Goal: Task Accomplishment & Management: Manage account settings

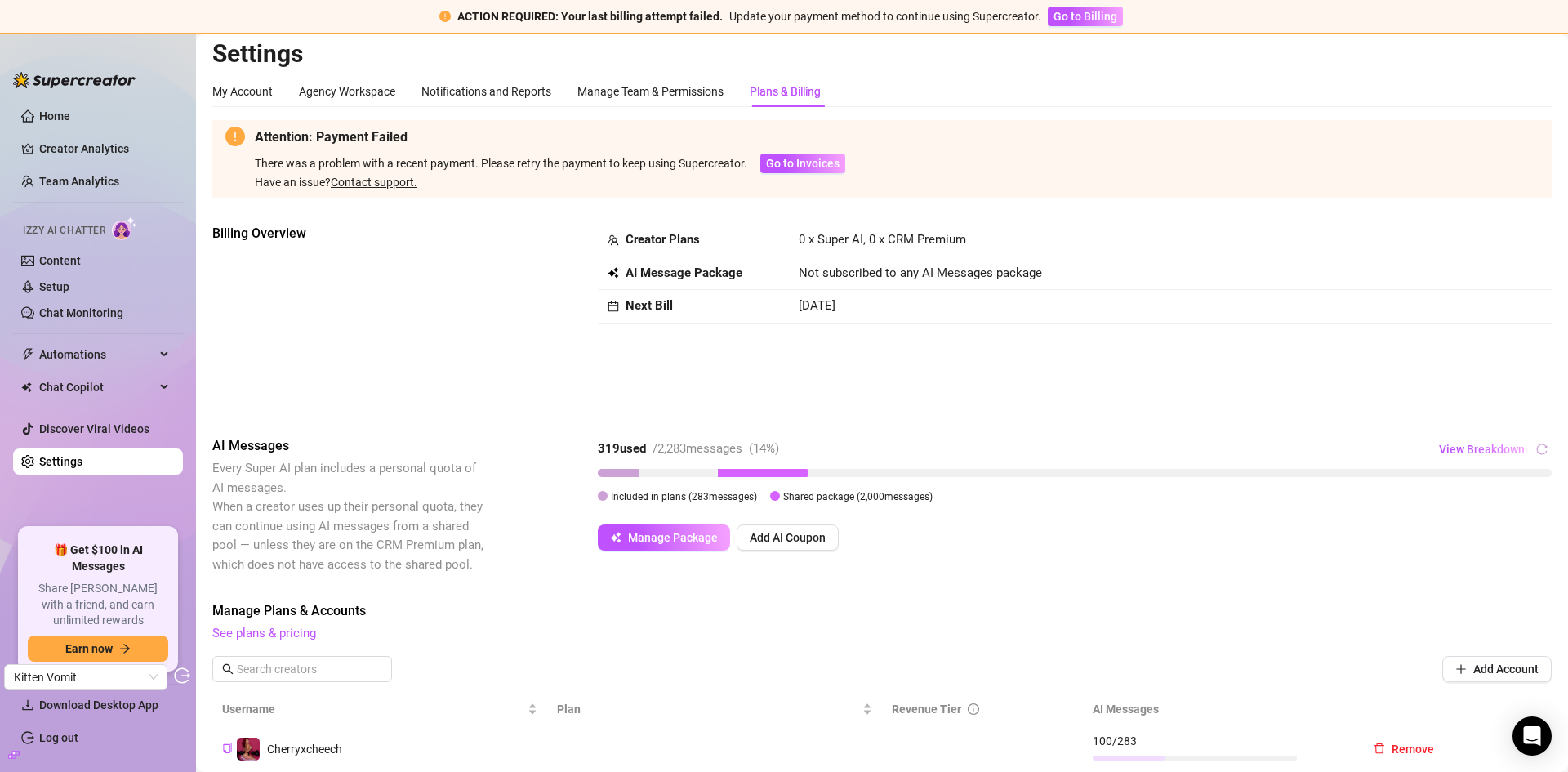
scroll to position [253, 0]
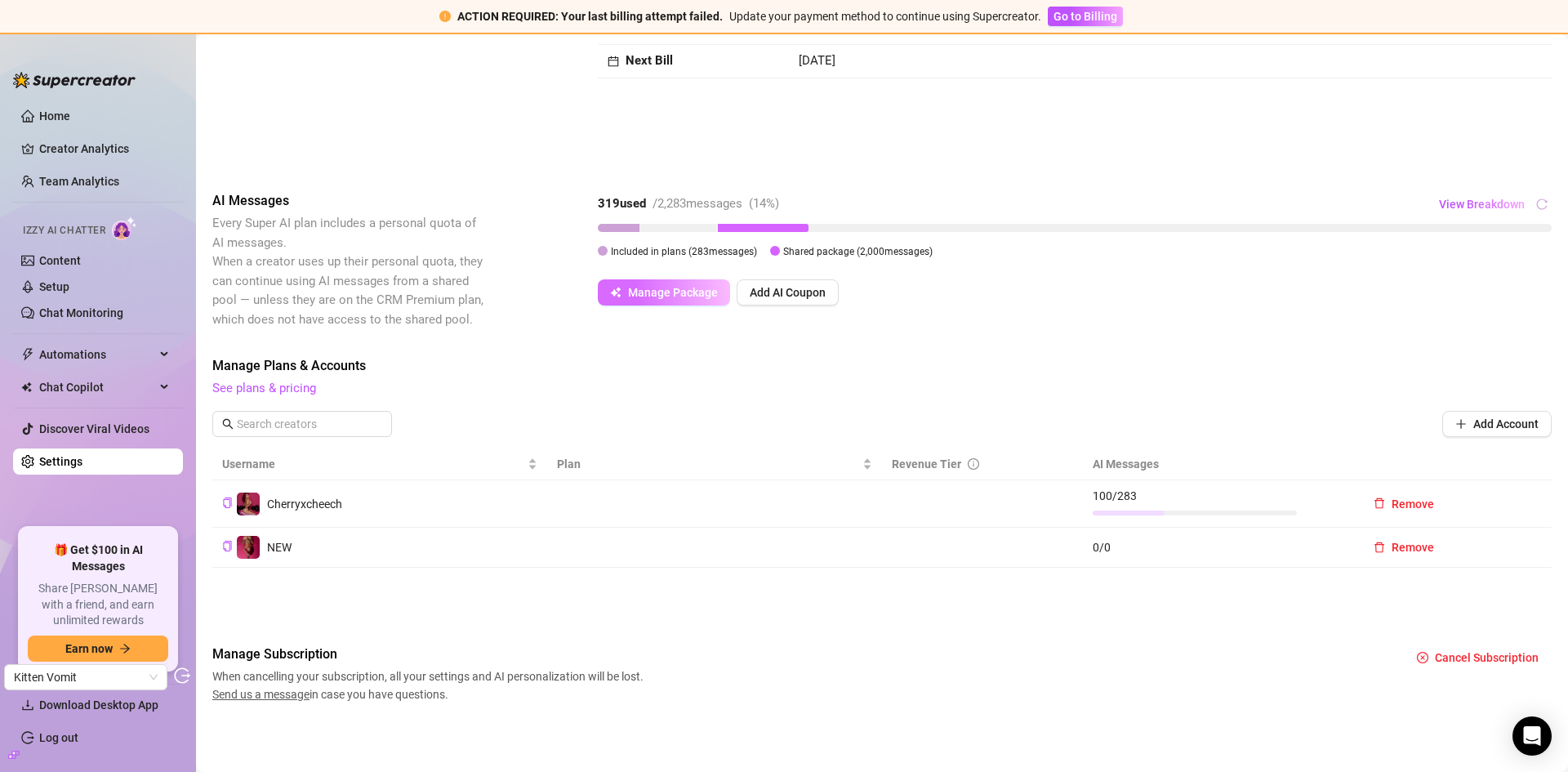
click at [680, 295] on span "Manage Package" at bounding box center [673, 292] width 90 height 13
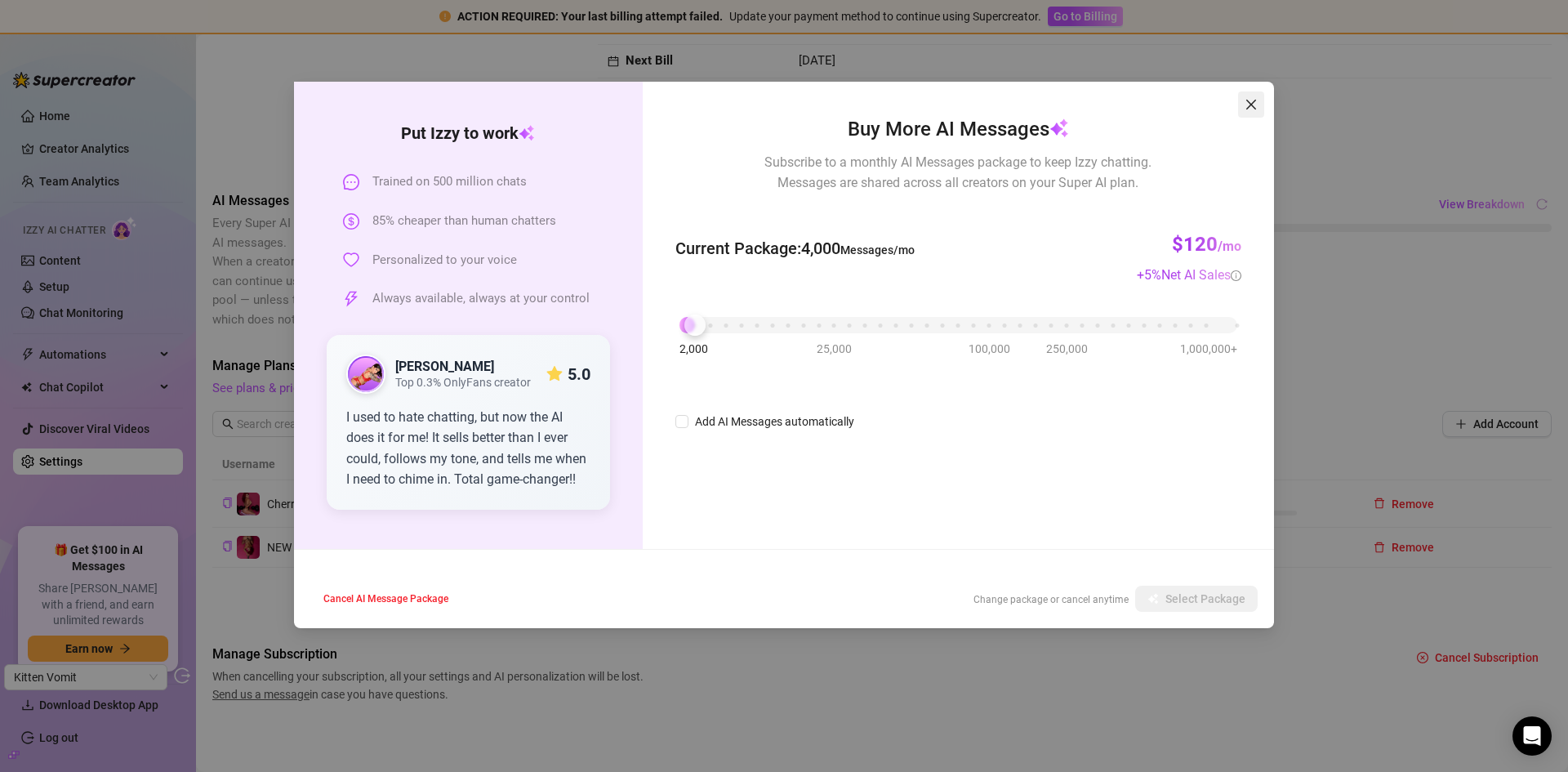
click at [1252, 103] on icon "close" at bounding box center [1251, 104] width 10 height 10
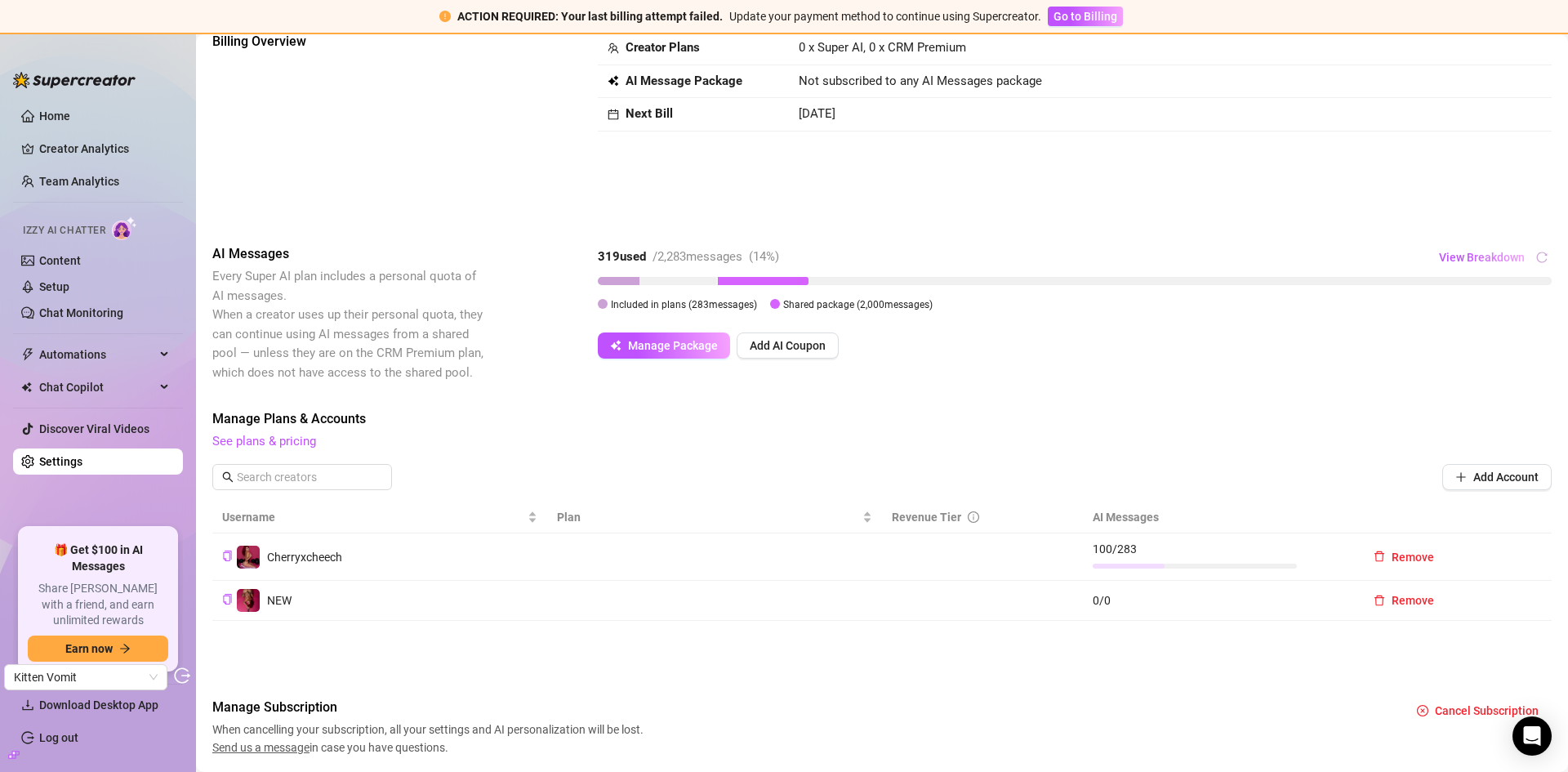
scroll to position [170, 0]
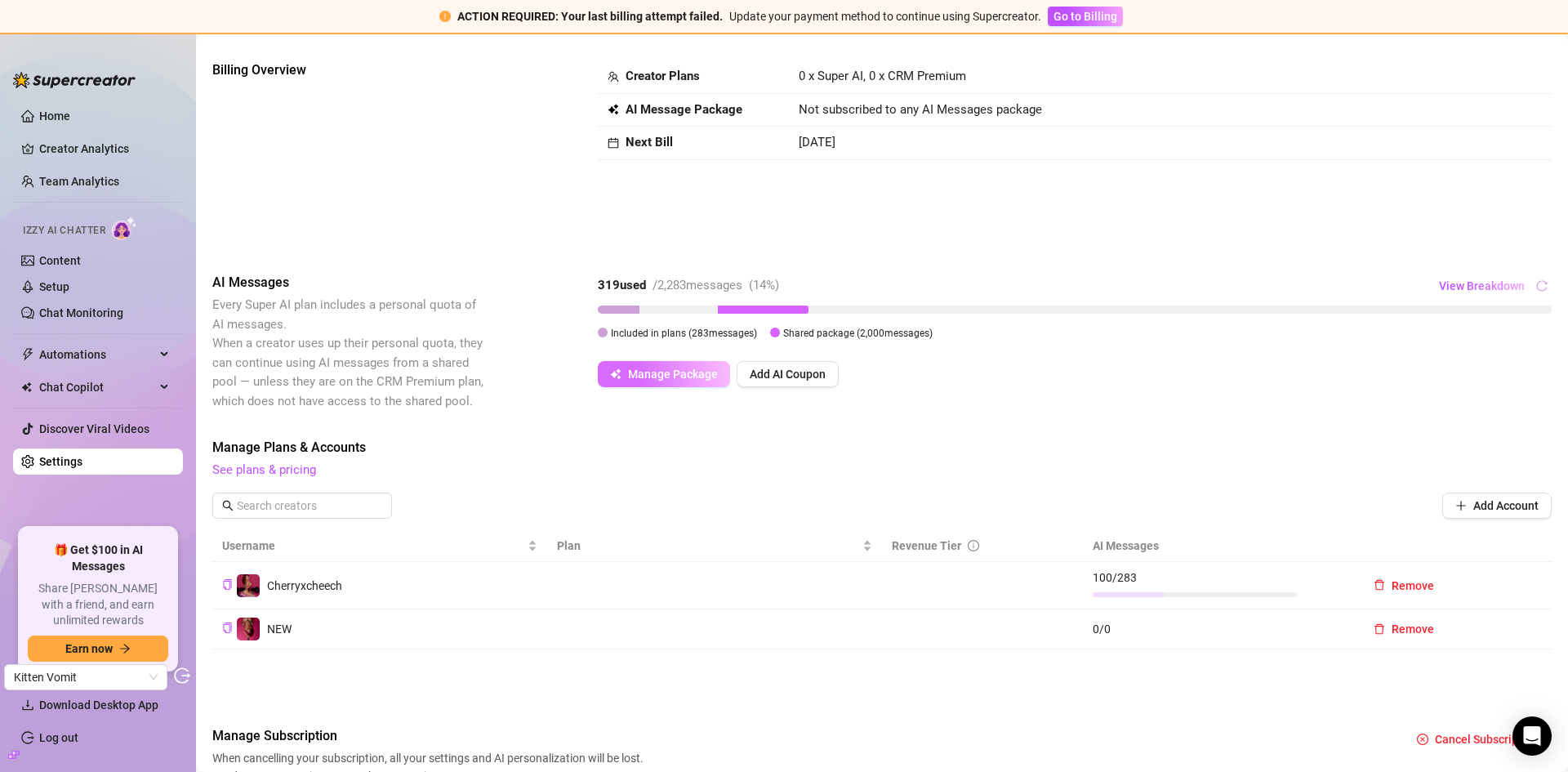
click at [662, 377] on span "Manage Package" at bounding box center [673, 374] width 90 height 13
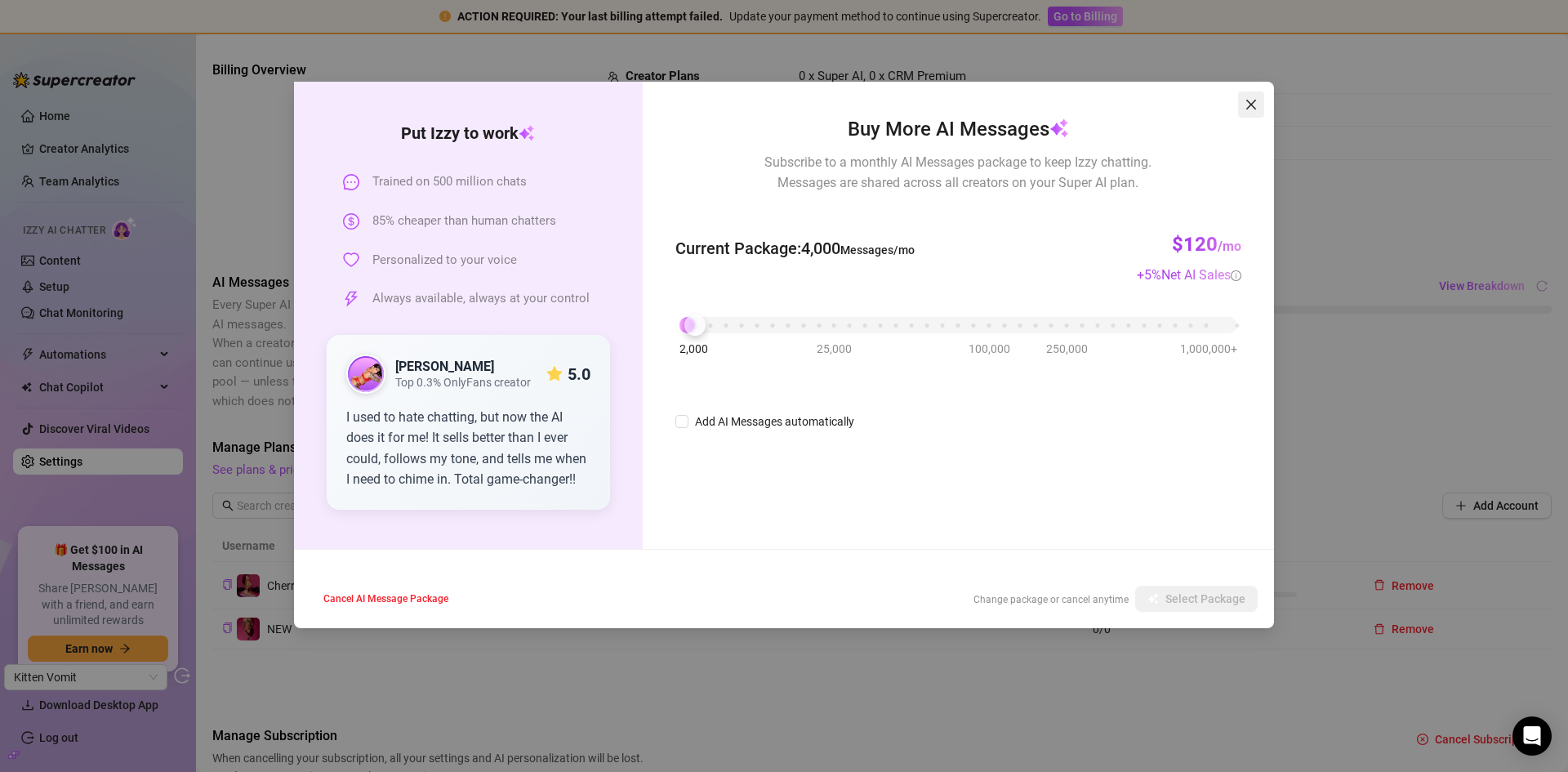
click at [1256, 102] on icon "close" at bounding box center [1251, 104] width 10 height 10
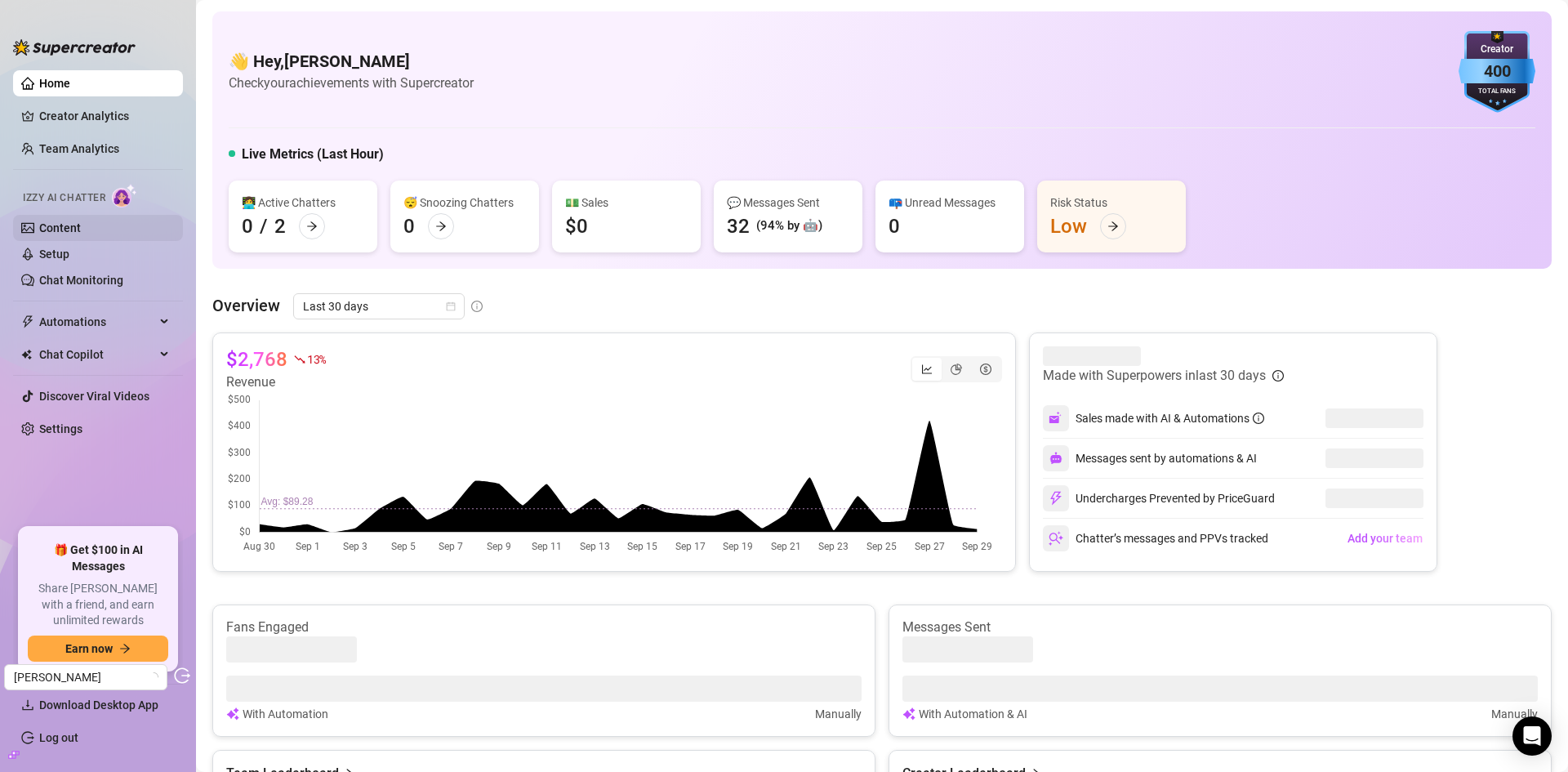
click at [78, 224] on link "Content" at bounding box center [60, 228] width 42 height 13
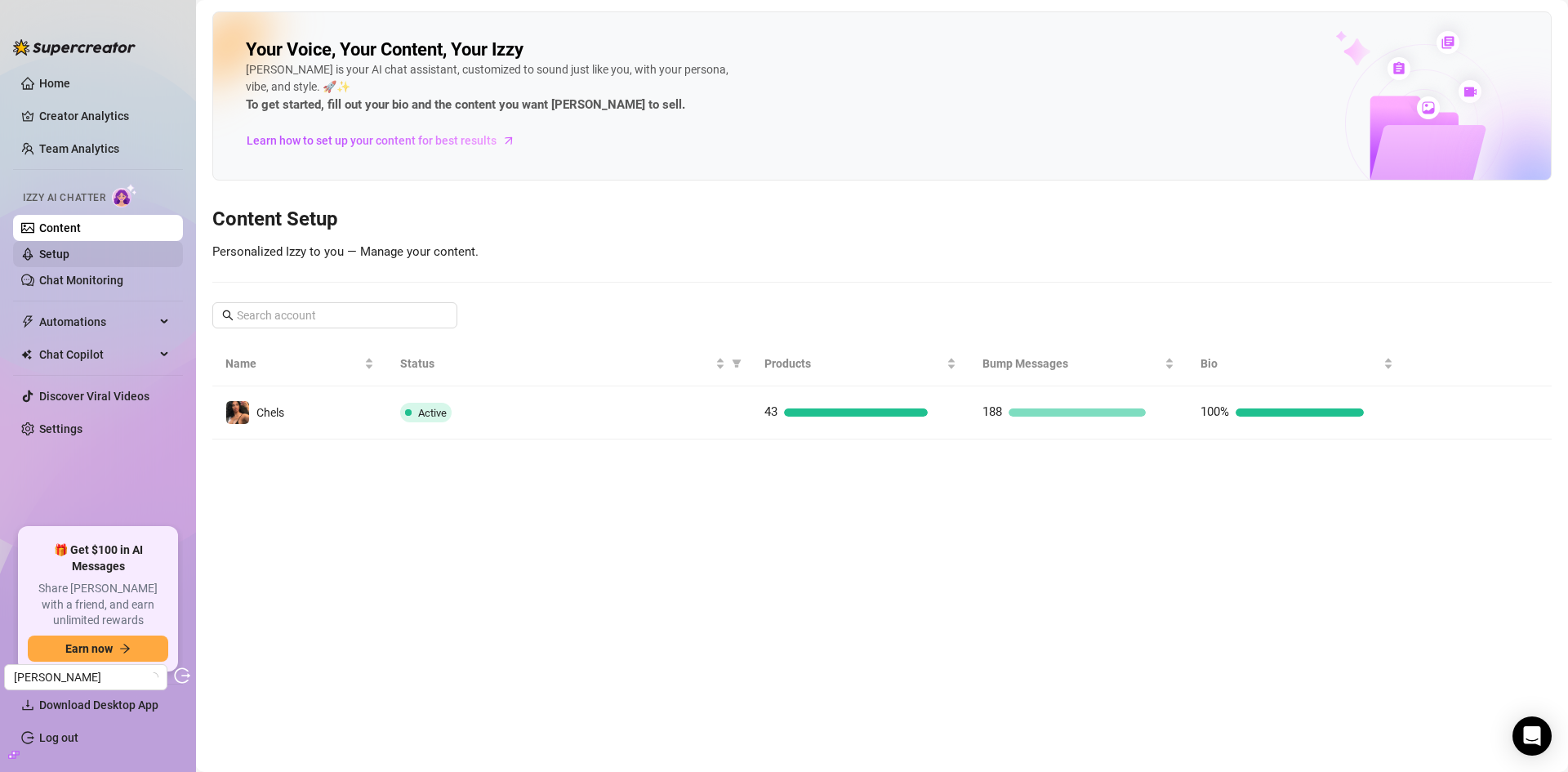
click at [70, 261] on link "Setup" at bounding box center [54, 253] width 30 height 13
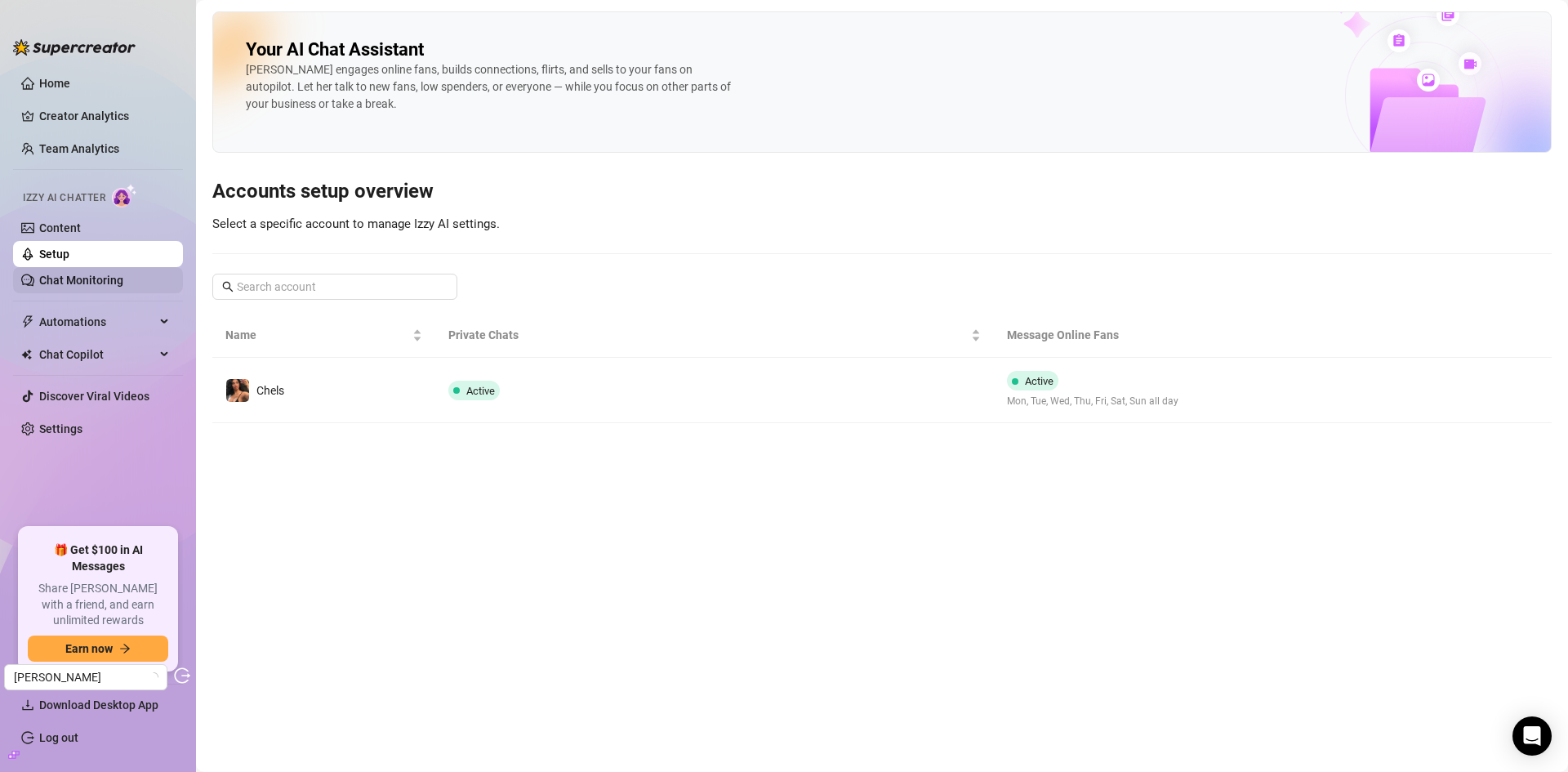
click at [90, 279] on link "Chat Monitoring" at bounding box center [81, 280] width 84 height 13
